Goal: Task Accomplishment & Management: Manage account settings

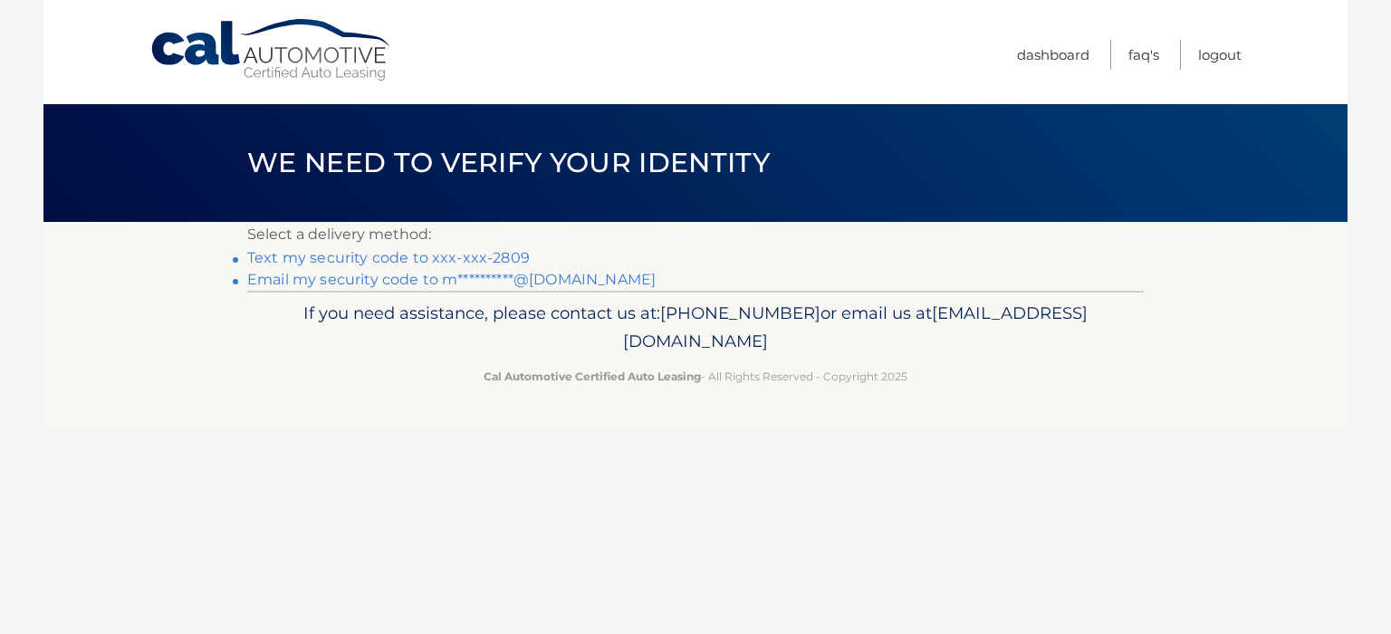
click at [340, 281] on link "**********" at bounding box center [451, 279] width 408 height 17
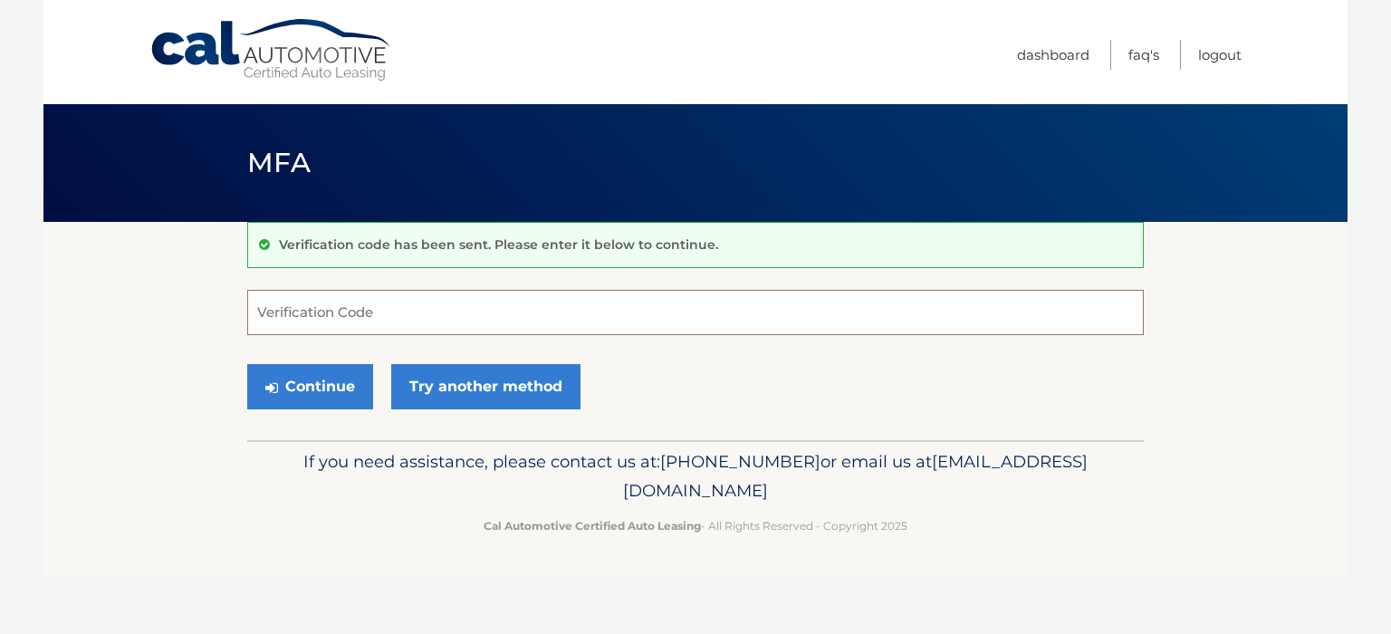
click at [366, 304] on input "Verification Code" at bounding box center [695, 312] width 896 height 45
type input "504578"
click at [330, 386] on button "Continue" at bounding box center [310, 386] width 126 height 45
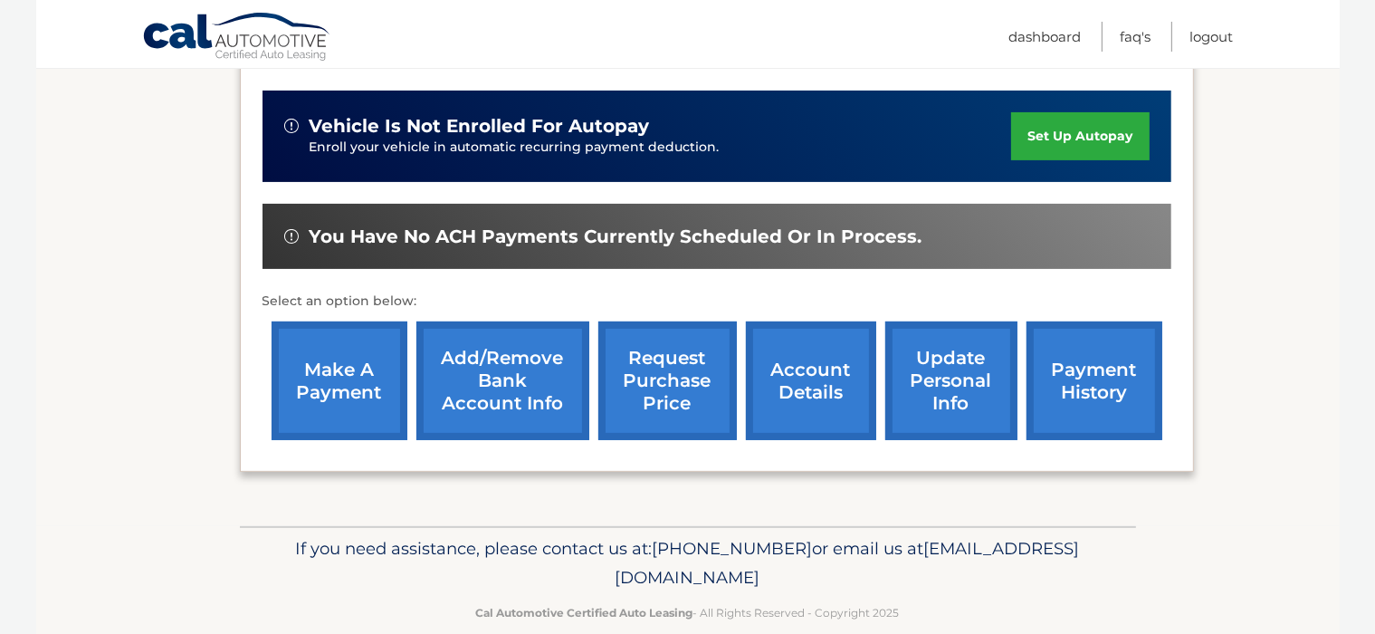
scroll to position [462, 0]
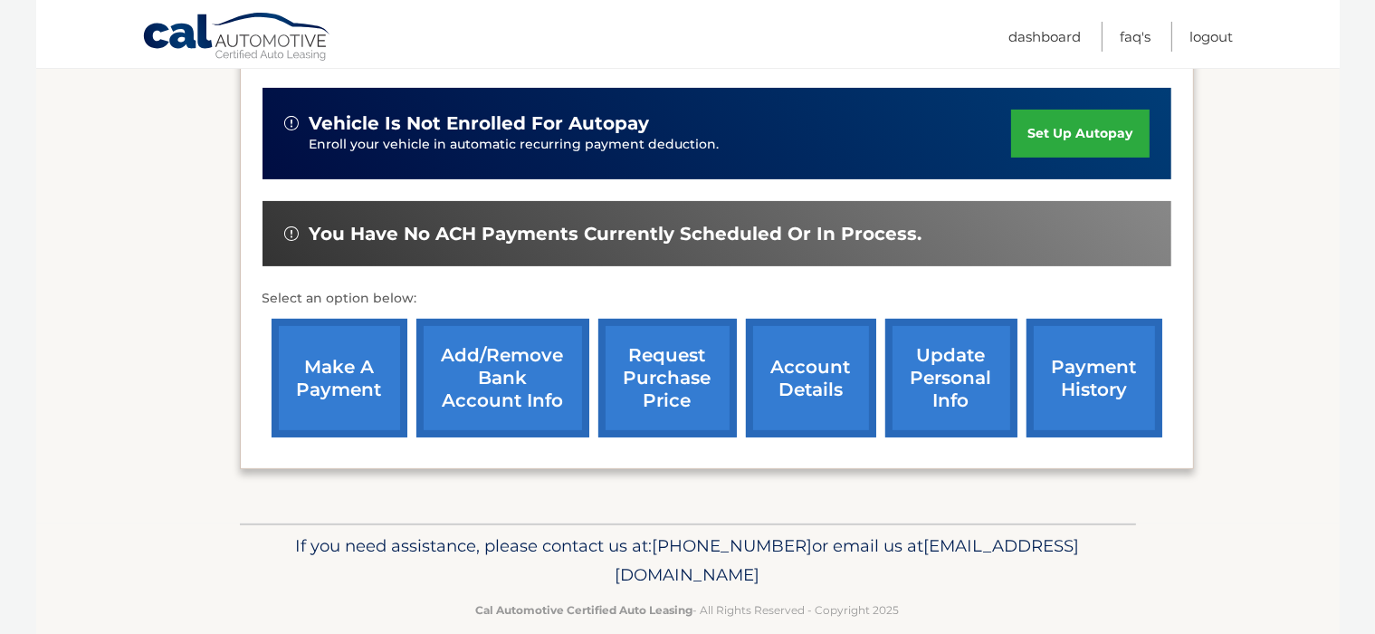
click at [802, 346] on link "account details" at bounding box center [811, 378] width 130 height 119
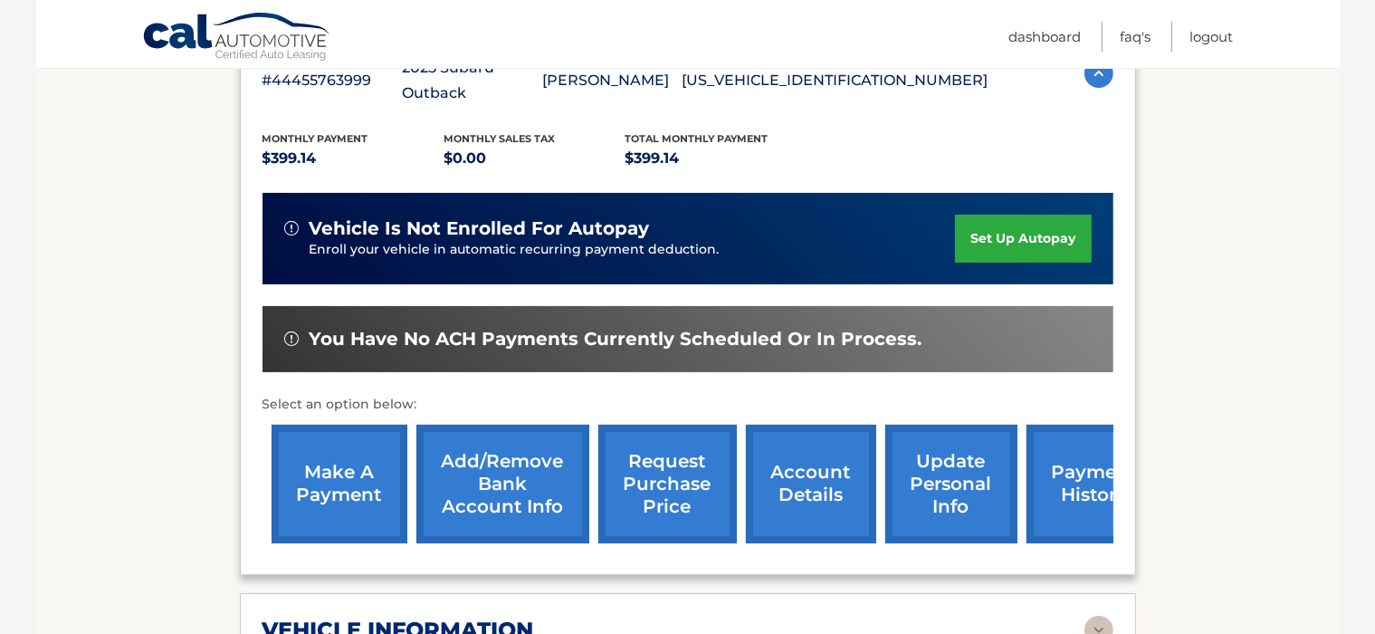
scroll to position [382, 0]
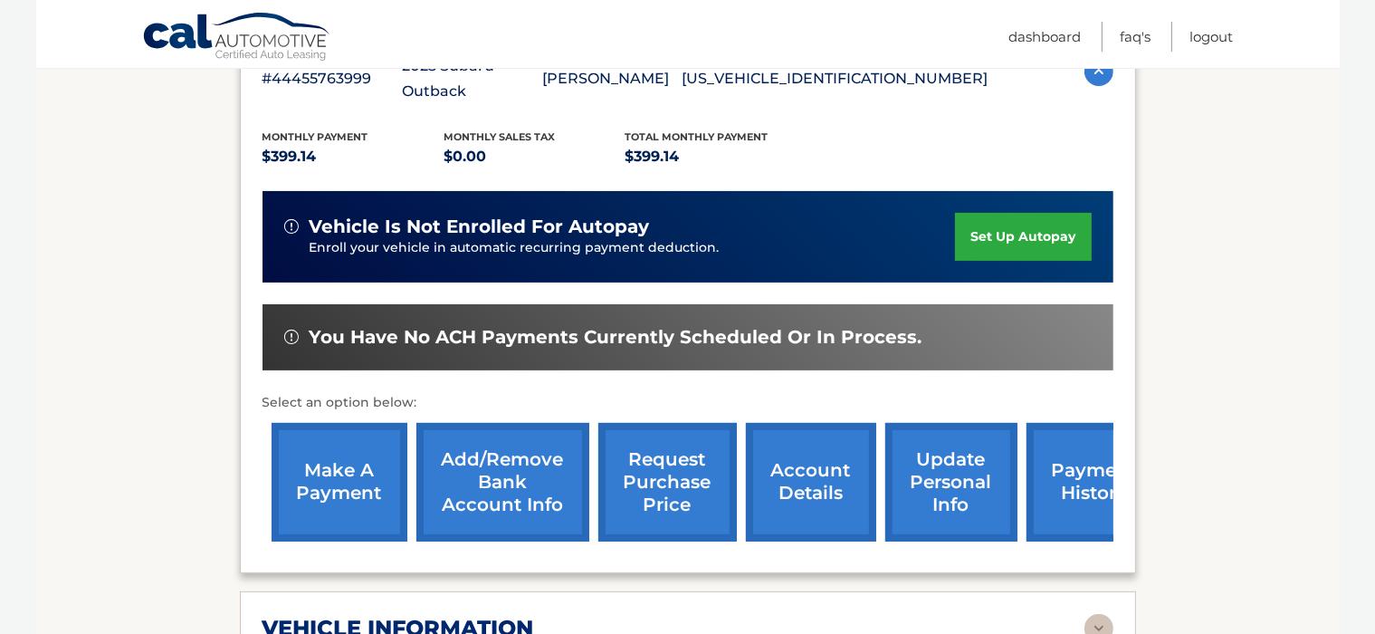
click at [1052, 454] on link "payment history" at bounding box center [1095, 482] width 136 height 119
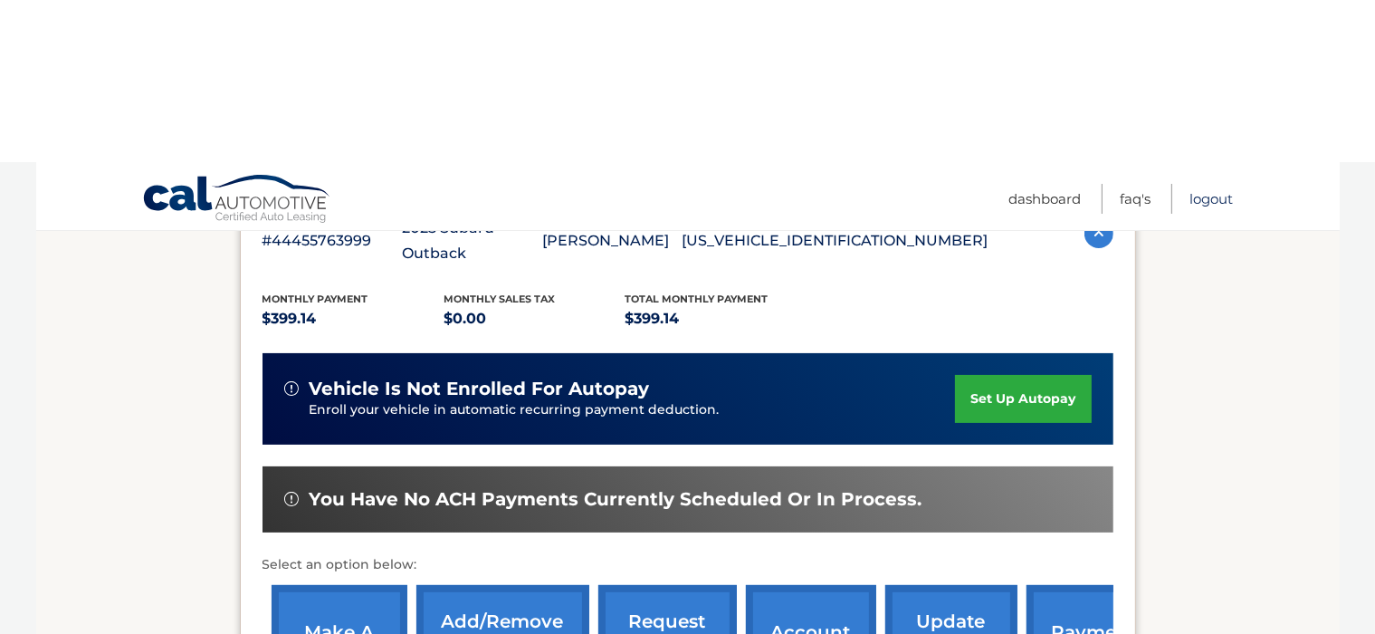
scroll to position [220, 0]
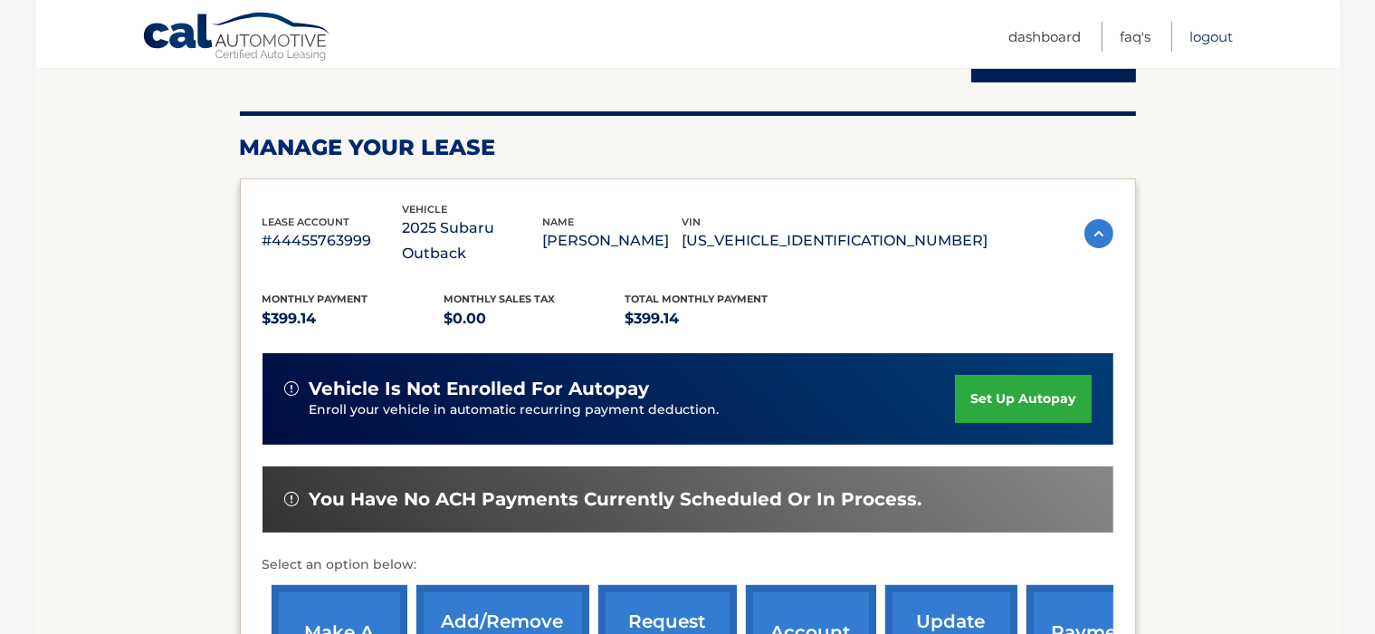
click at [1222, 43] on link "Logout" at bounding box center [1212, 37] width 43 height 30
